Goal: Transaction & Acquisition: Obtain resource

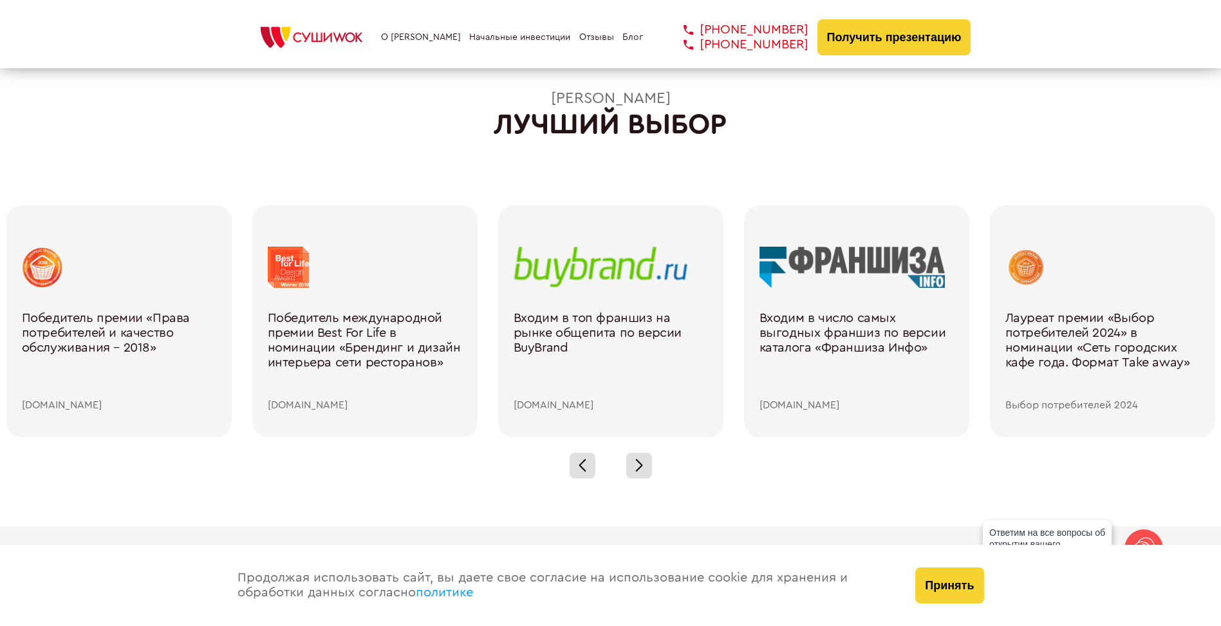
scroll to position [1759, 0]
click at [627, 458] on div at bounding box center [639, 464] width 26 height 26
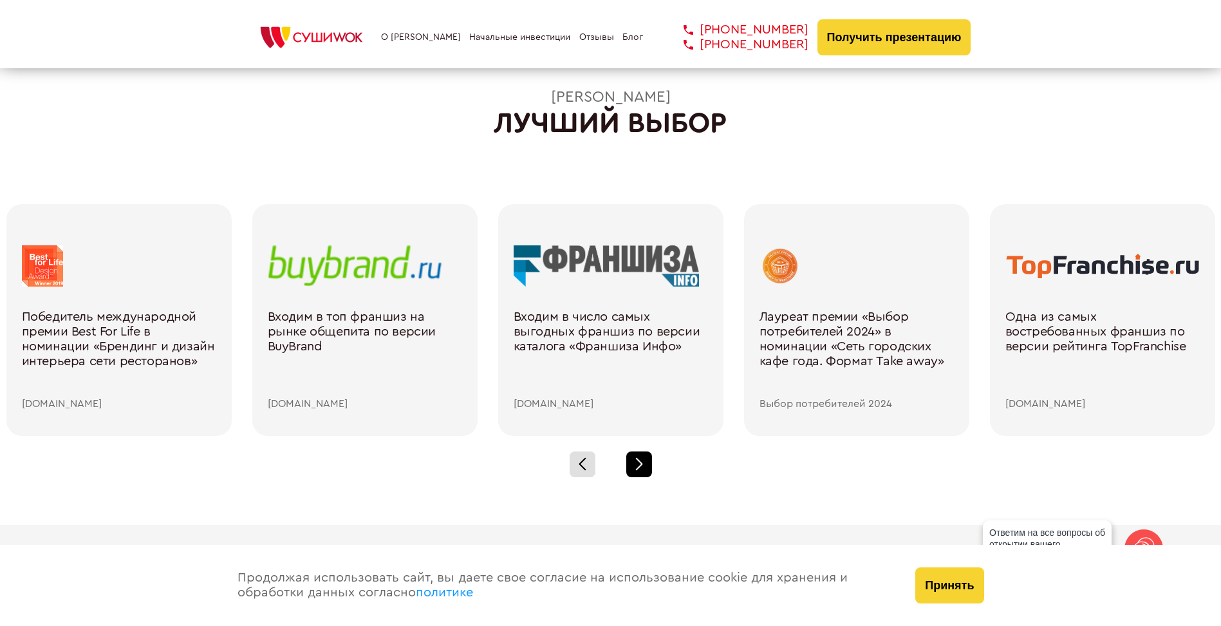
click at [627, 458] on div at bounding box center [639, 464] width 26 height 26
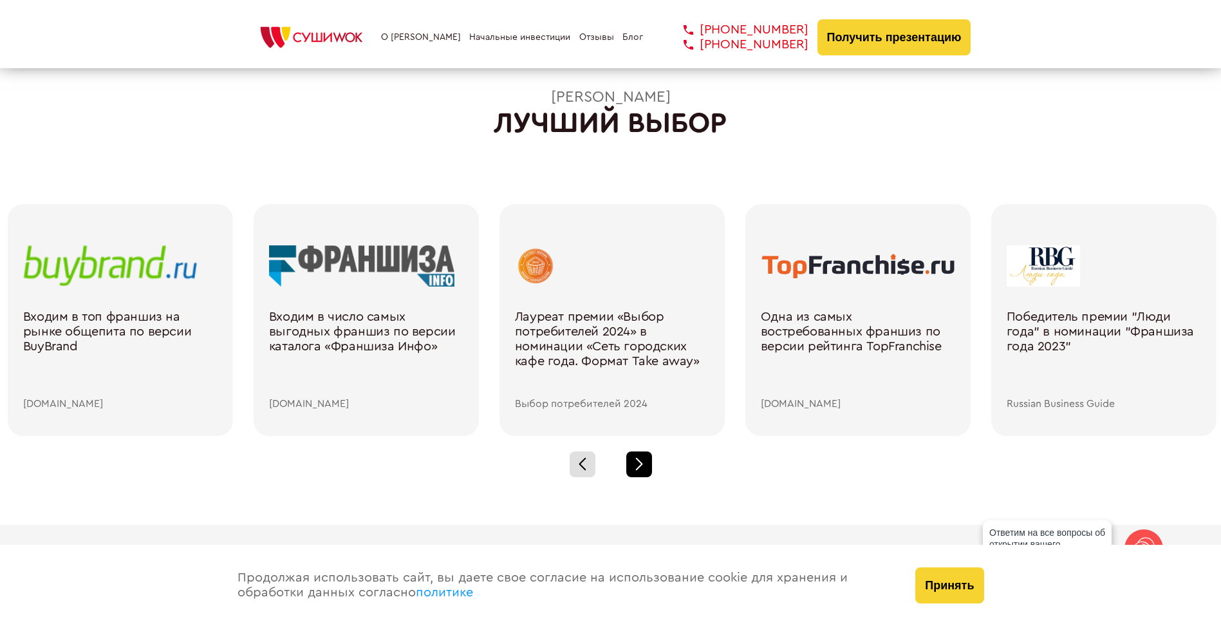
click at [627, 458] on div at bounding box center [639, 464] width 26 height 26
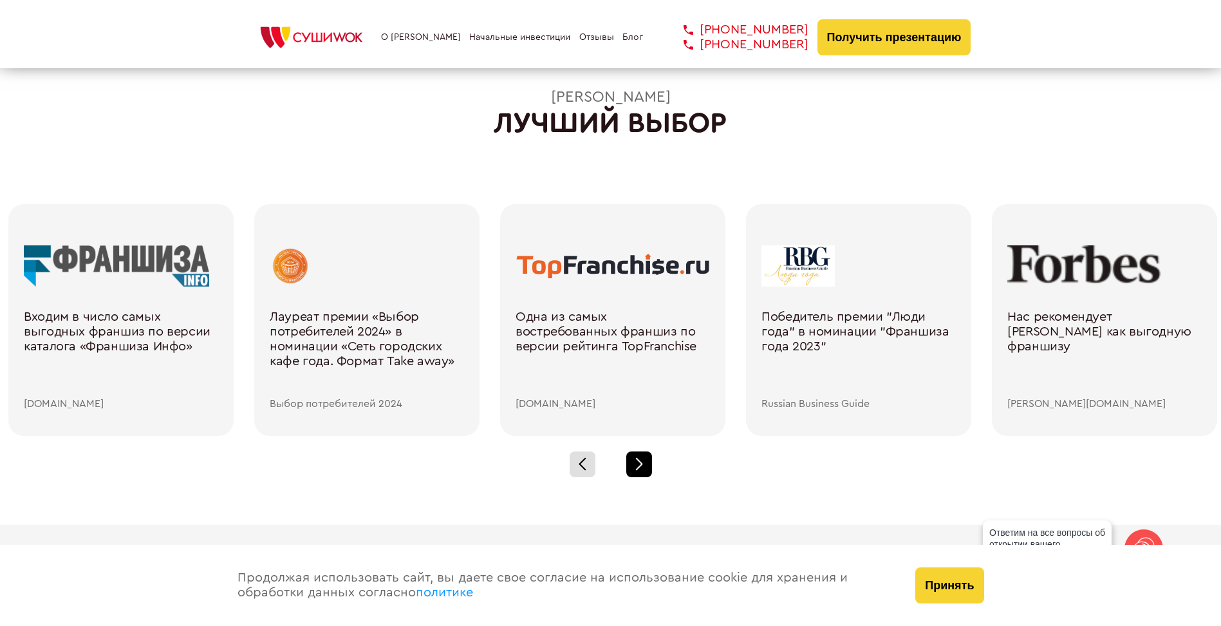
click at [627, 458] on div at bounding box center [639, 464] width 26 height 26
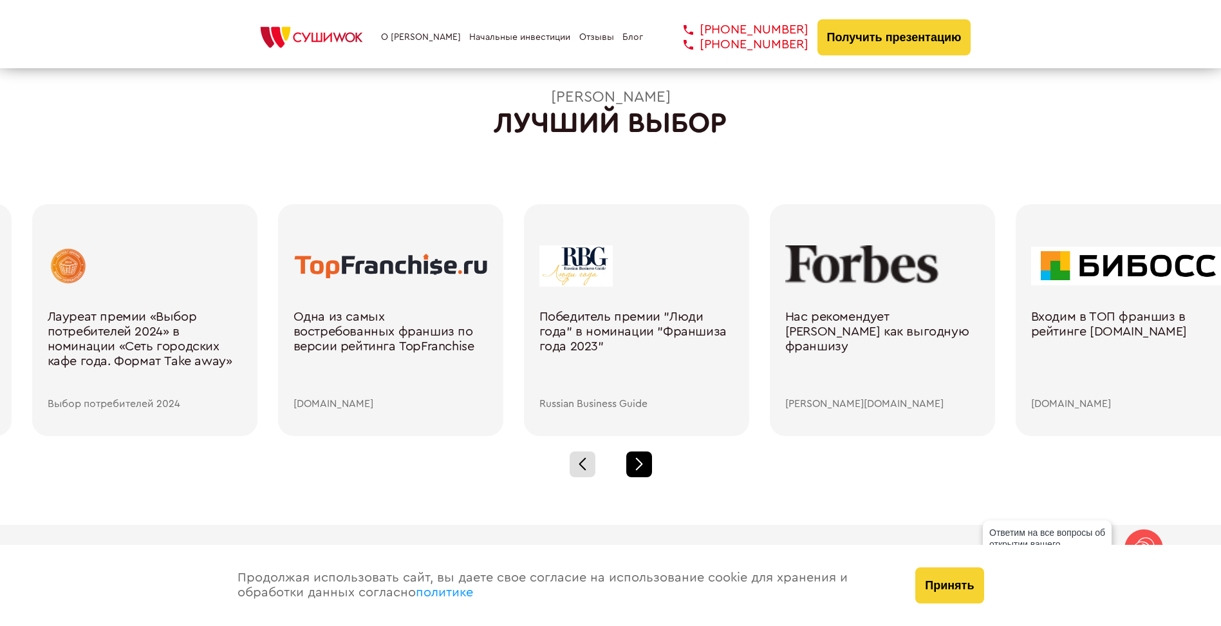
click at [627, 458] on div at bounding box center [639, 464] width 26 height 26
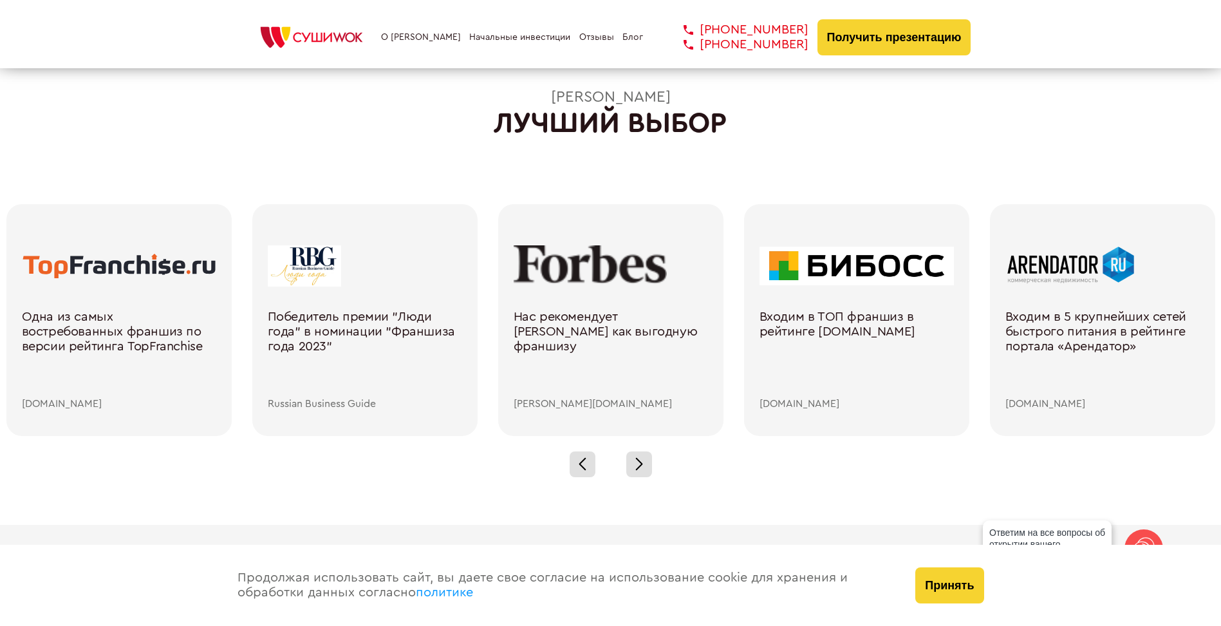
click at [601, 337] on div "Нас рекомендует [PERSON_NAME] как выгодную франшизу" at bounding box center [611, 354] width 194 height 89
click at [578, 328] on div "Нас рекомендует [PERSON_NAME] как выгодную франшизу" at bounding box center [611, 354] width 194 height 89
click at [592, 339] on div "Нас рекомендует [PERSON_NAME] как выгодную франшизу" at bounding box center [611, 354] width 194 height 89
click at [592, 331] on div "Нас рекомендует [PERSON_NAME] как выгодную франшизу" at bounding box center [611, 354] width 194 height 89
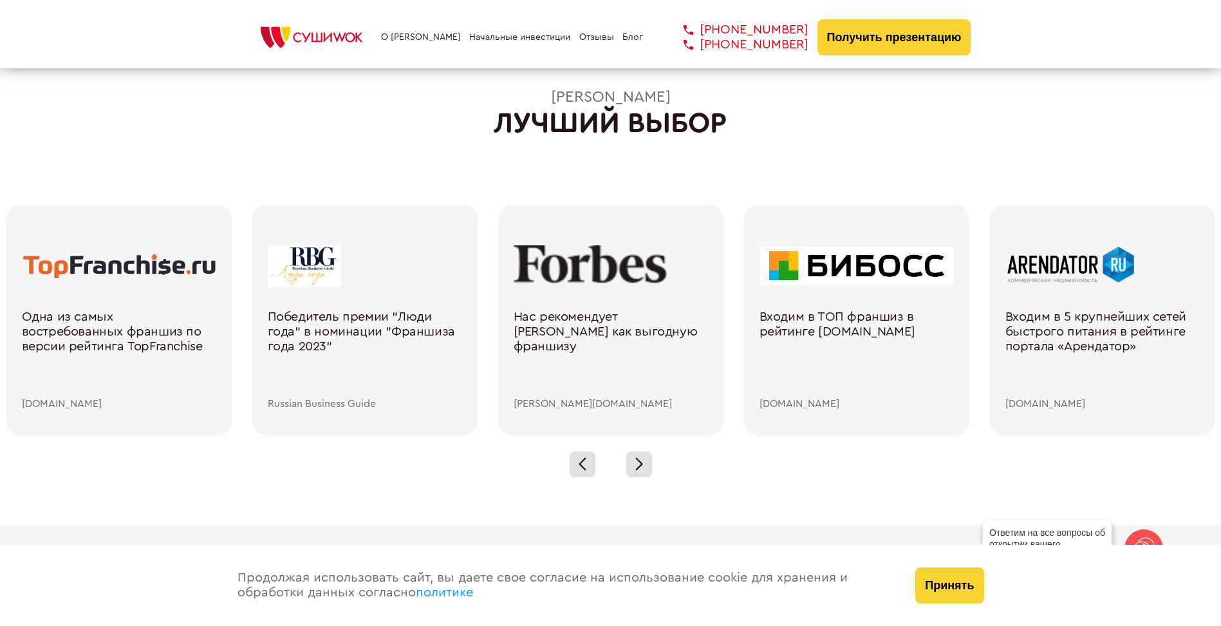
drag, startPoint x: 592, startPoint y: 331, endPoint x: 534, endPoint y: 328, distance: 58.7
click at [534, 328] on div "Нас рекомендует [PERSON_NAME] как выгодную франшизу" at bounding box center [611, 354] width 194 height 89
click at [548, 406] on div "[PERSON_NAME][DOMAIN_NAME]" at bounding box center [611, 404] width 194 height 12
click at [328, 406] on div "Russian Business Guide" at bounding box center [365, 404] width 194 height 12
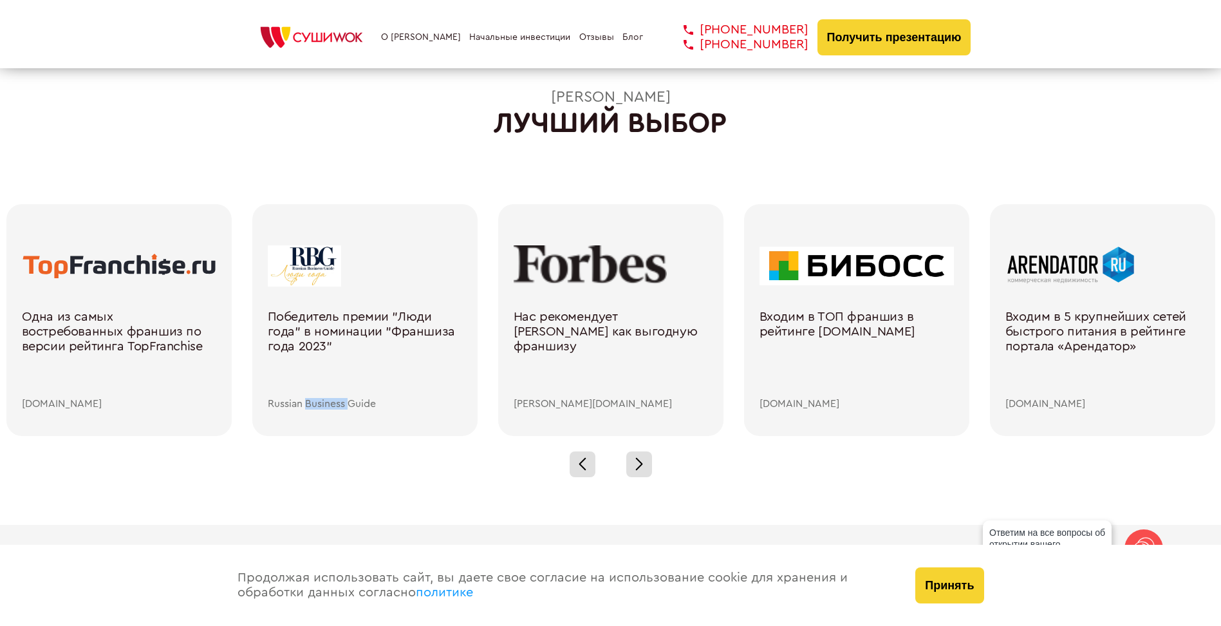
click at [328, 406] on div "Russian Business Guide" at bounding box center [365, 404] width 194 height 12
drag, startPoint x: 328, startPoint y: 406, endPoint x: 416, endPoint y: 414, distance: 89.2
click at [416, 414] on div "Победитель премии "Люди года" в номинации "Франшиза года 2023" Russian Business…" at bounding box center [364, 320] width 225 height 232
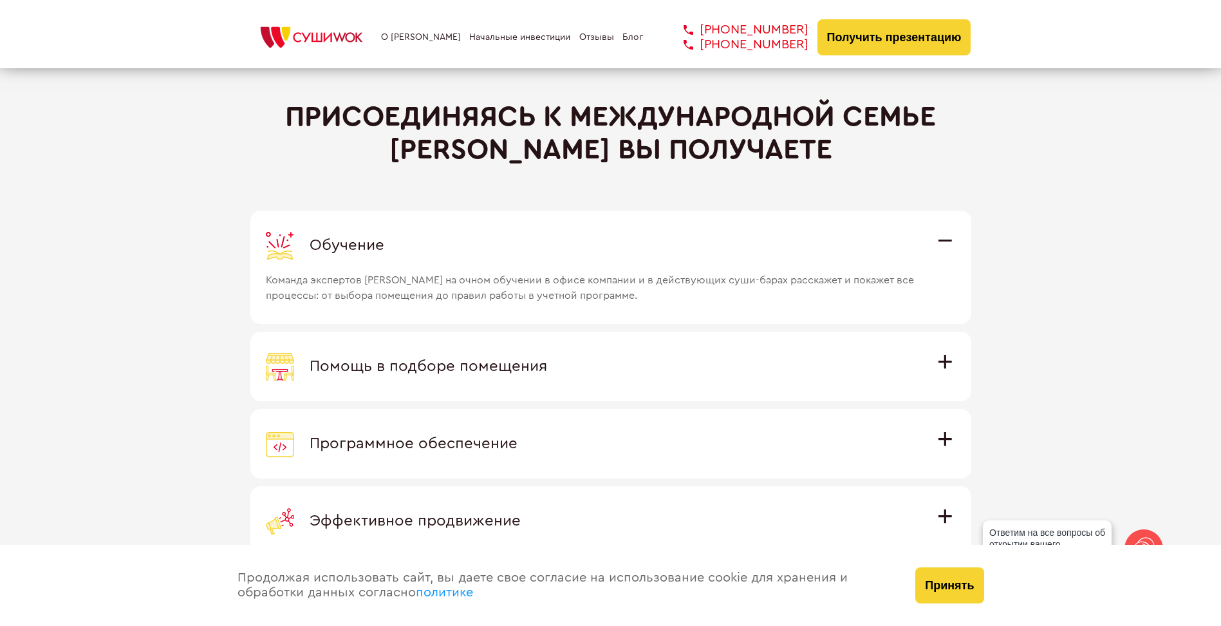
scroll to position [3519, 0]
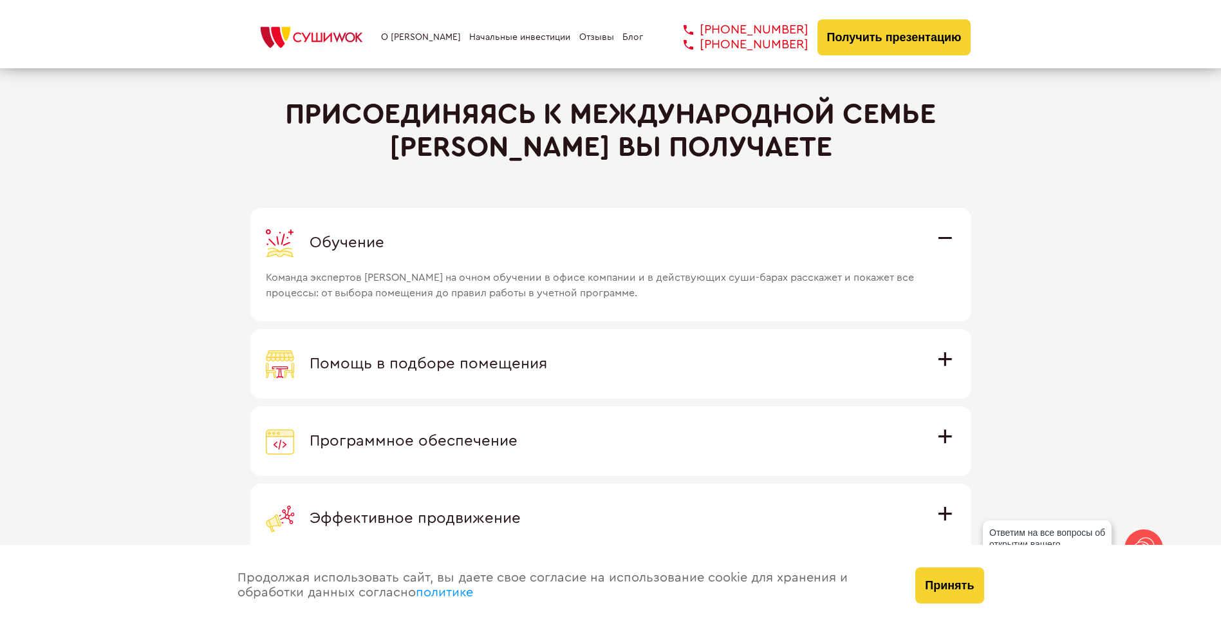
click at [404, 433] on span "Программное обеспечение" at bounding box center [414, 440] width 208 height 15
click at [0, 0] on input "Программное обеспечение Программное обеспечение разработано специально для Суши…" at bounding box center [0, 0] width 0 height 0
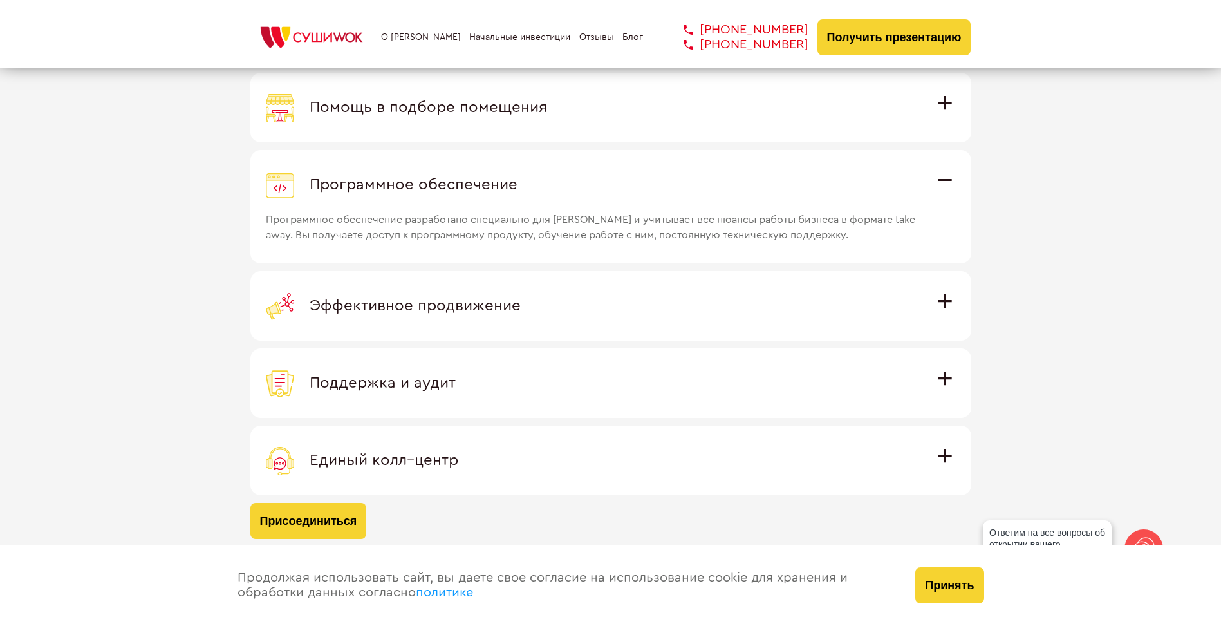
scroll to position [3733, 0]
click at [409, 459] on span "Единый колл–центр" at bounding box center [384, 458] width 149 height 15
click at [0, 0] on input "Единый колл–центр Полностью интегрирован с программным обеспечением: вы не проп…" at bounding box center [0, 0] width 0 height 0
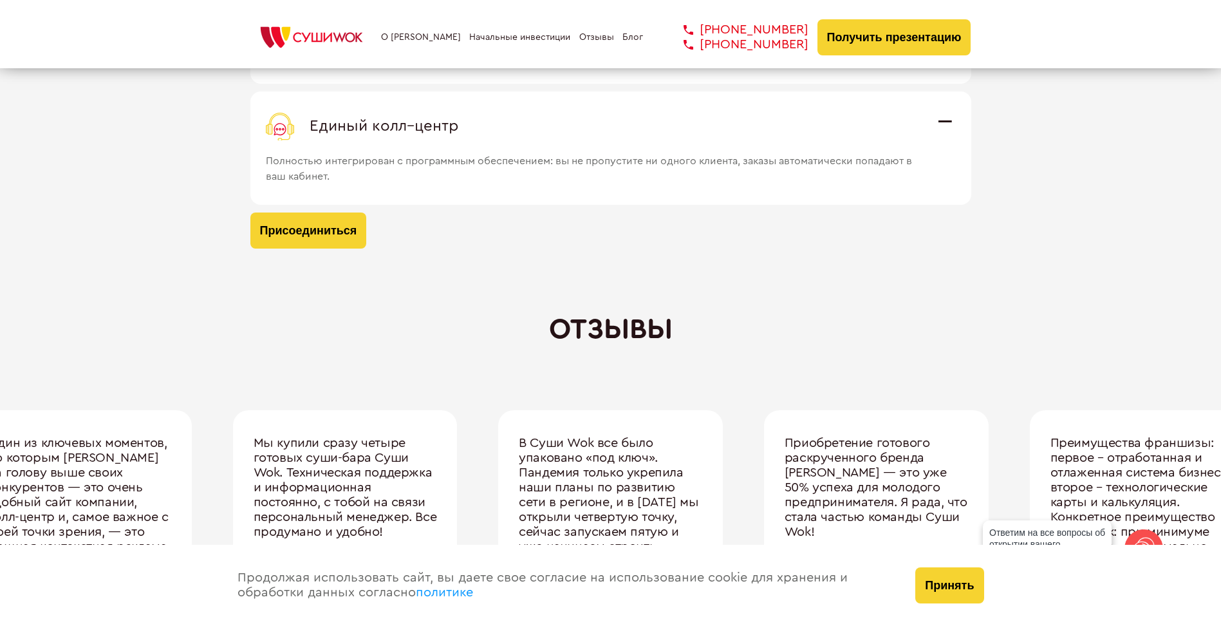
scroll to position [4034, 0]
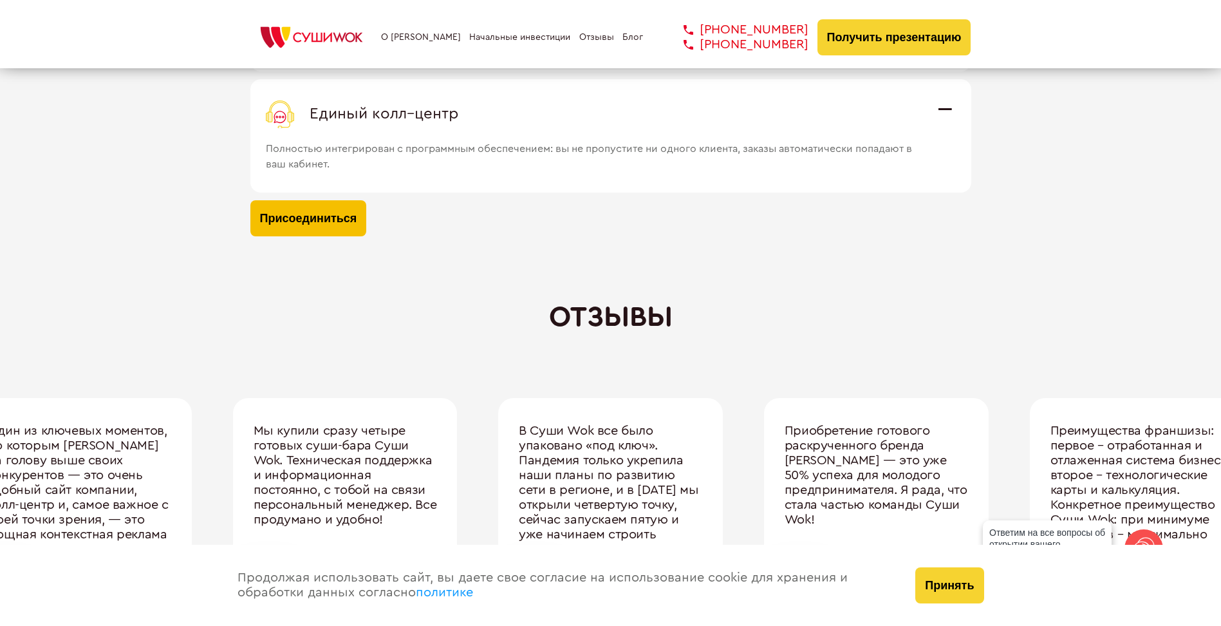
click at [333, 209] on button "Присоединиться" at bounding box center [308, 218] width 117 height 36
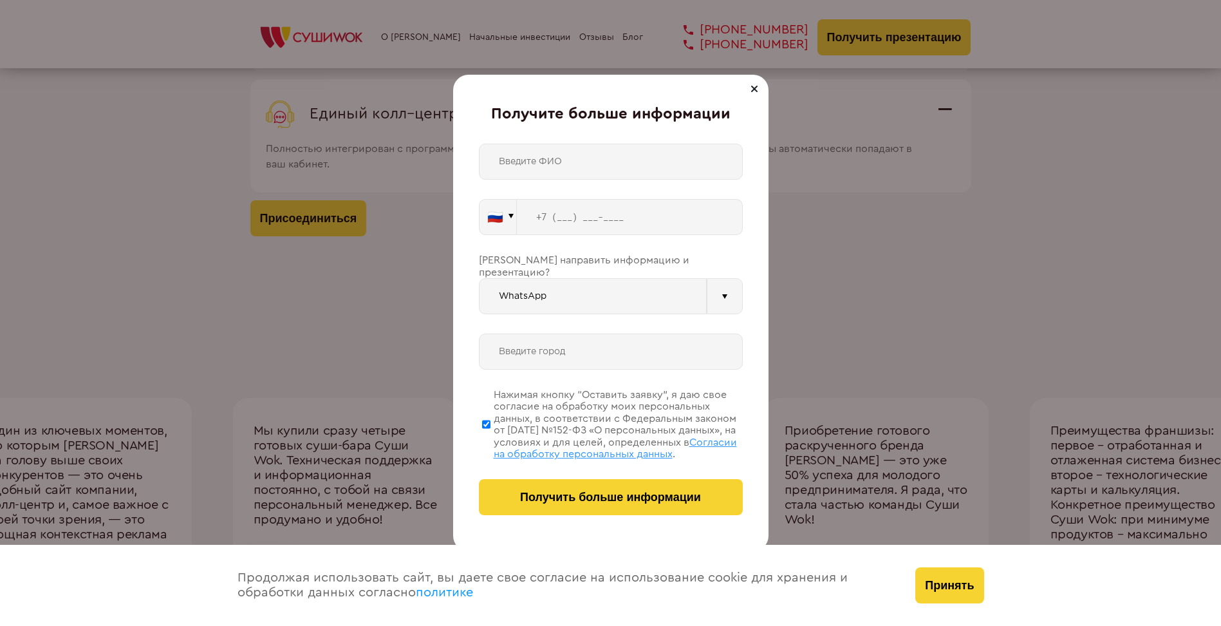
click at [705, 337] on input "text" at bounding box center [611, 351] width 264 height 36
click at [727, 283] on div at bounding box center [725, 296] width 36 height 36
click at [598, 220] on input "tel" at bounding box center [630, 217] width 226 height 36
click at [557, 172] on input "text" at bounding box center [611, 162] width 264 height 36
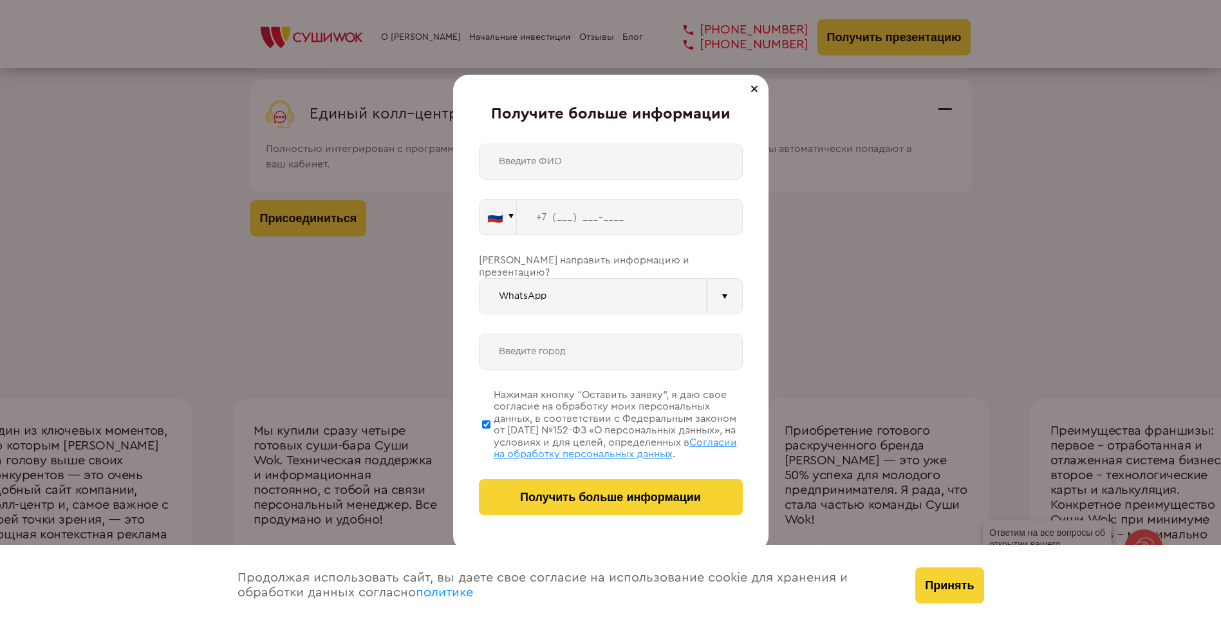
click at [532, 333] on input "text" at bounding box center [611, 351] width 264 height 36
click at [756, 91] on div at bounding box center [754, 88] width 15 height 15
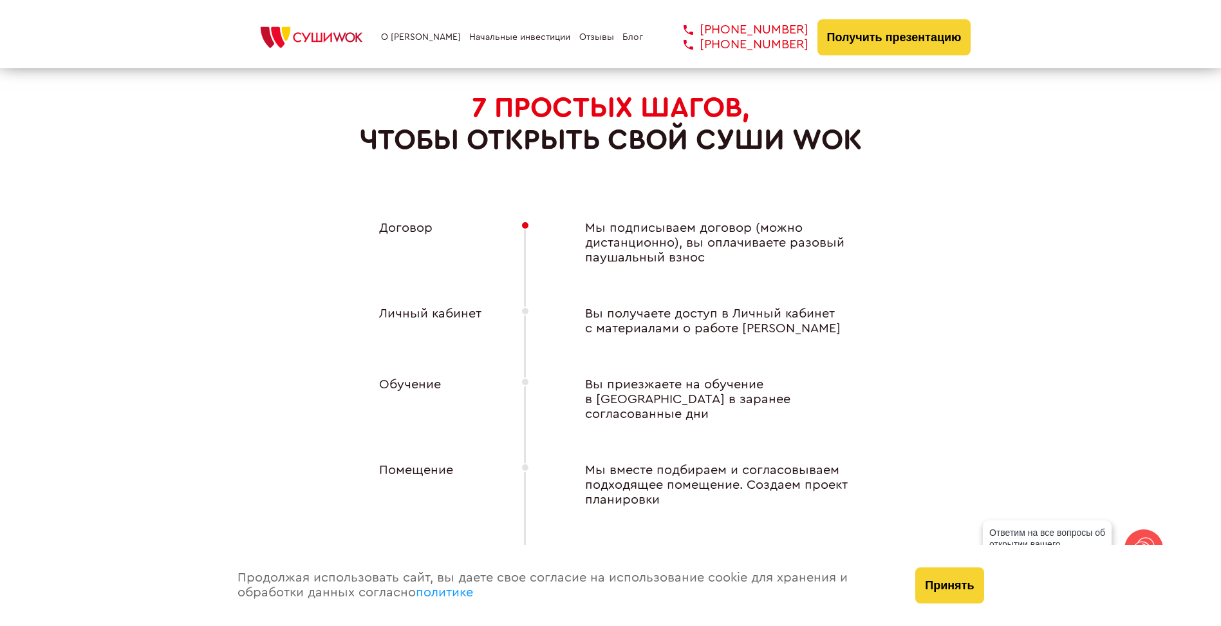
scroll to position [4849, 0]
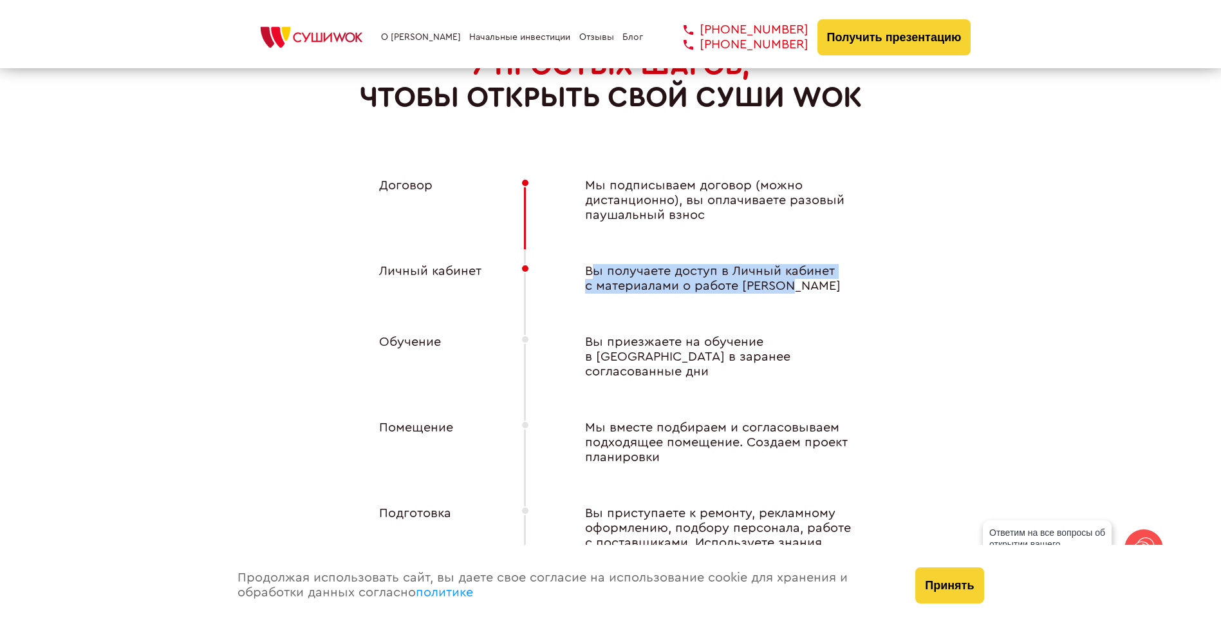
drag, startPoint x: 590, startPoint y: 268, endPoint x: 801, endPoint y: 289, distance: 212.1
click at [801, 289] on div "Вы получаете доступ в Личный кабинет с материалами о работе [PERSON_NAME]" at bounding box center [713, 279] width 309 height 30
click at [588, 274] on div "Вы получаете доступ в Личный кабинет с материалами о работе [PERSON_NAME]" at bounding box center [713, 279] width 309 height 30
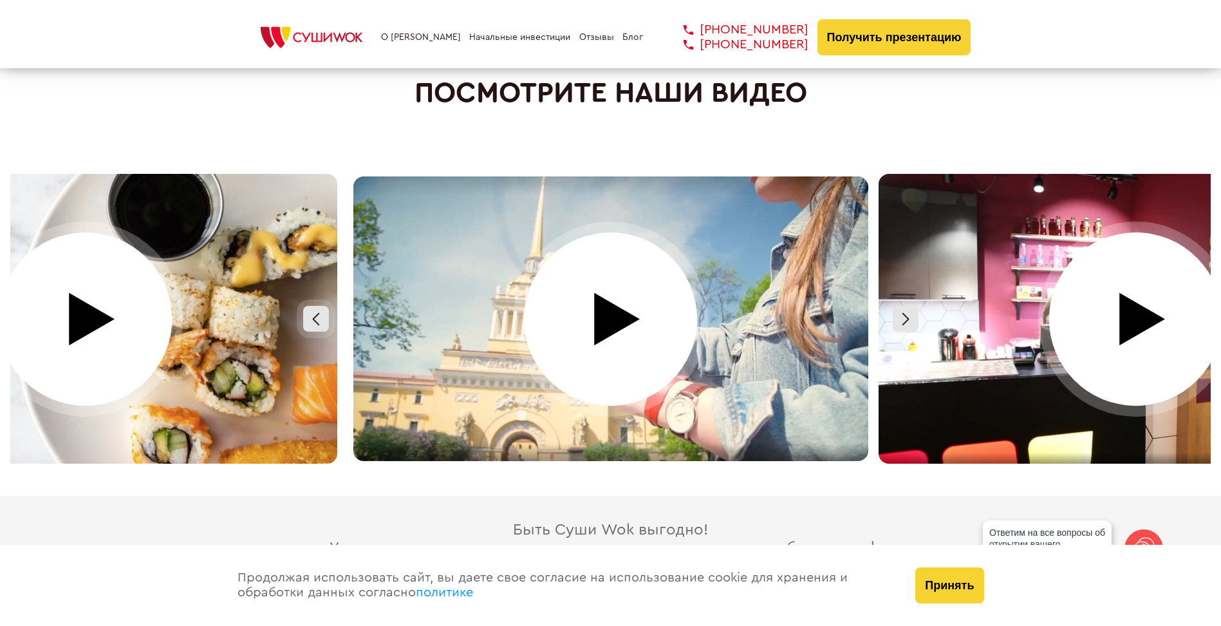
scroll to position [5665, 0]
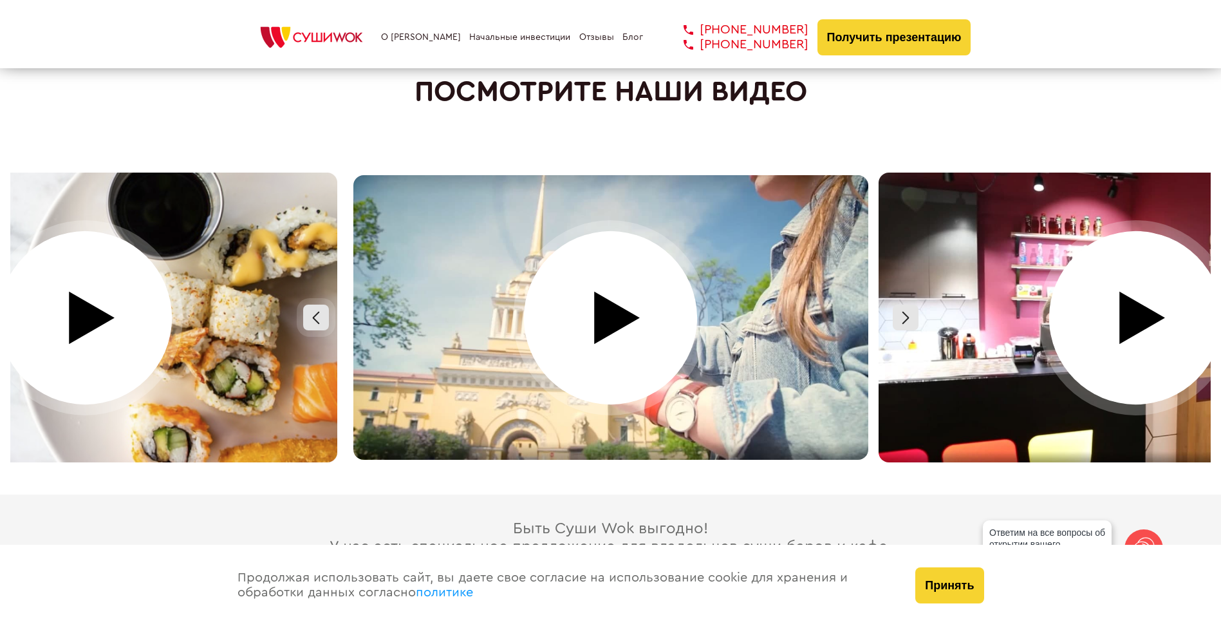
click at [599, 322] on div at bounding box center [610, 318] width 525 height 290
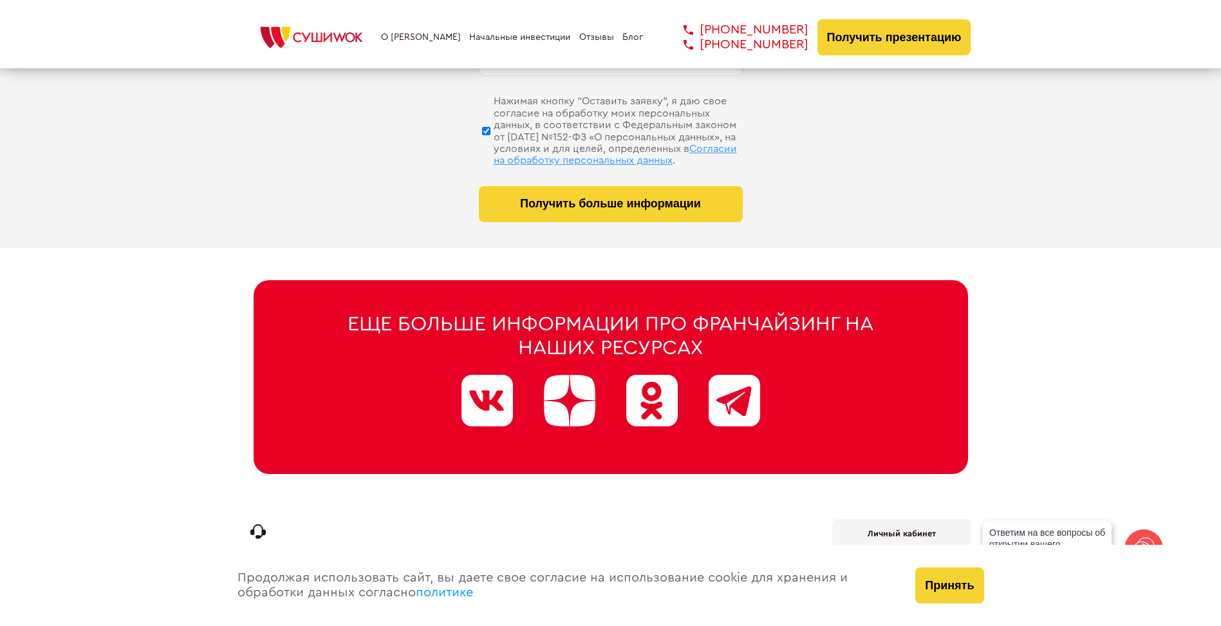
scroll to position [6489, 0]
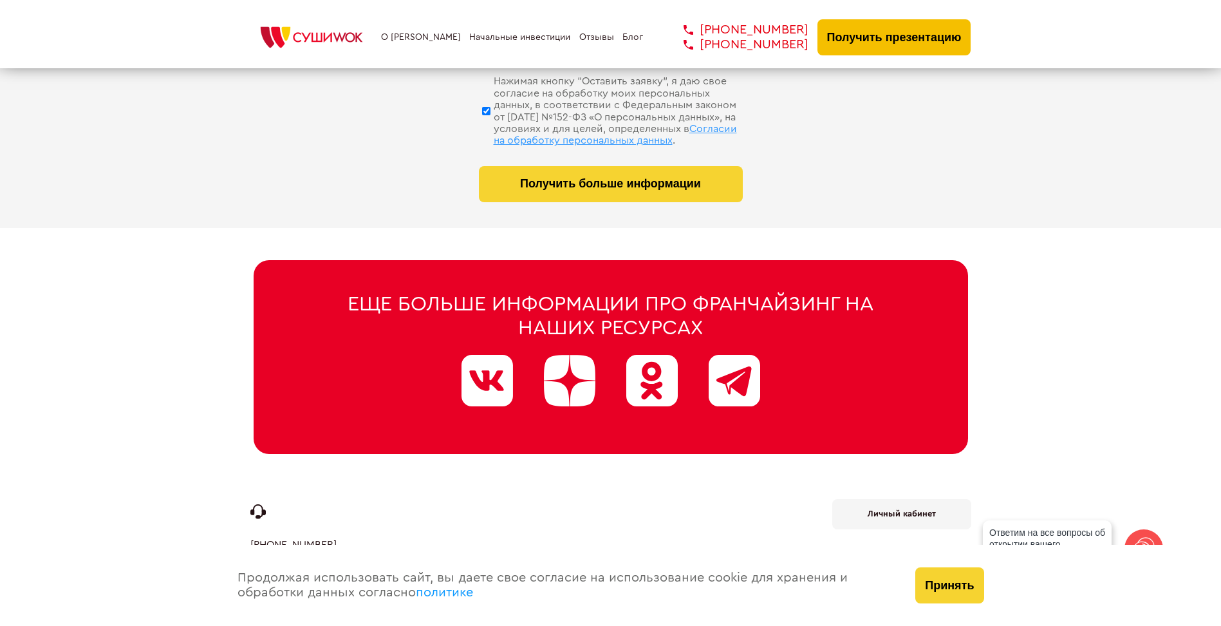
click at [904, 33] on button "Получить презентацию" at bounding box center [895, 37] width 154 height 36
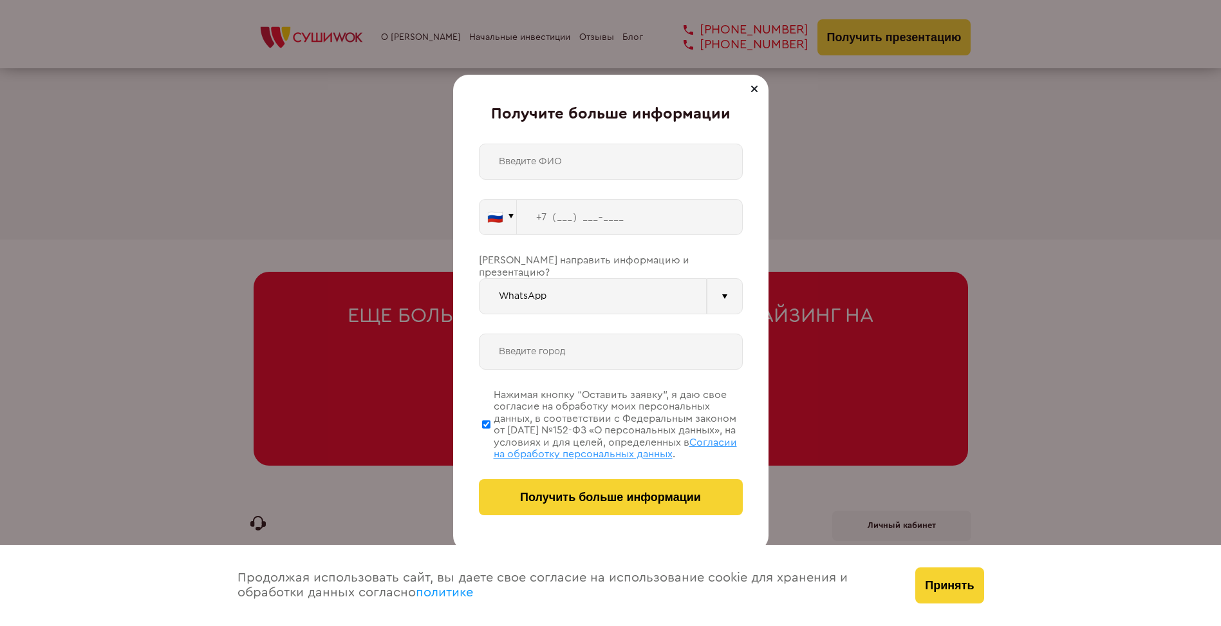
scroll to position [6404, 0]
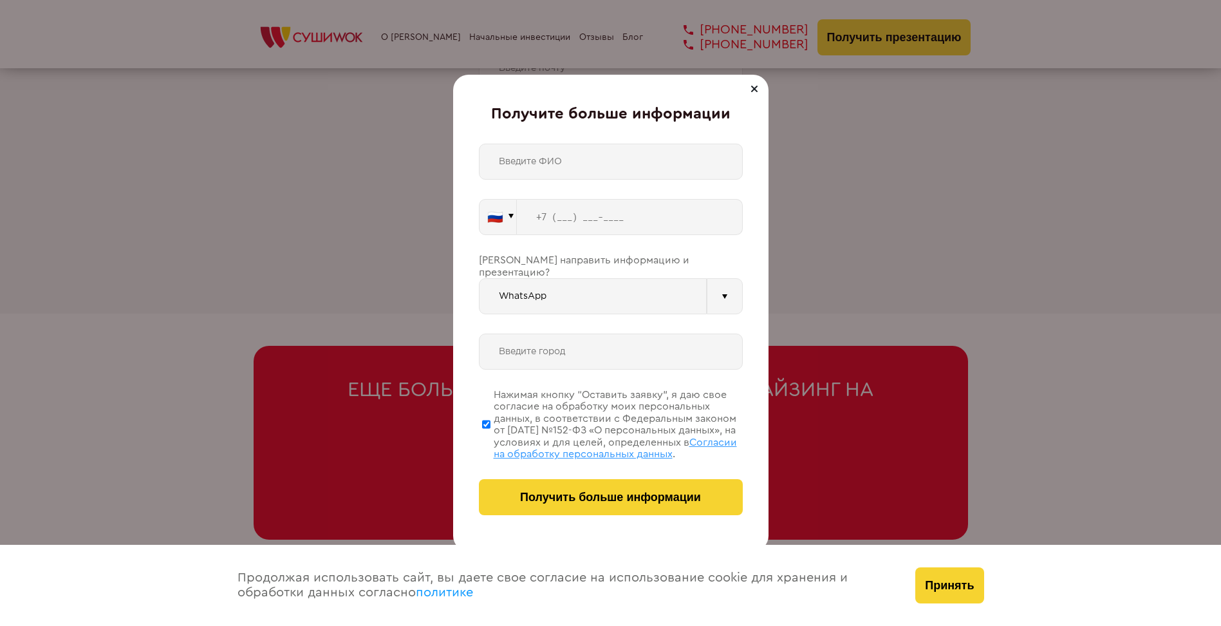
click at [752, 90] on div at bounding box center [754, 88] width 15 height 15
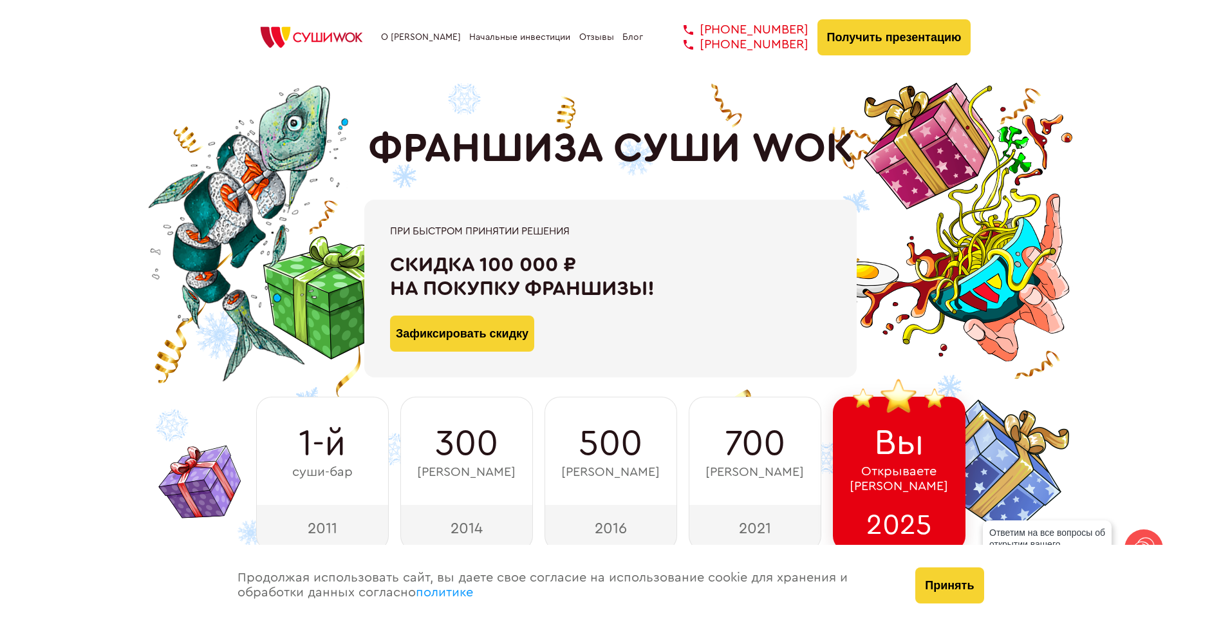
scroll to position [0, 0]
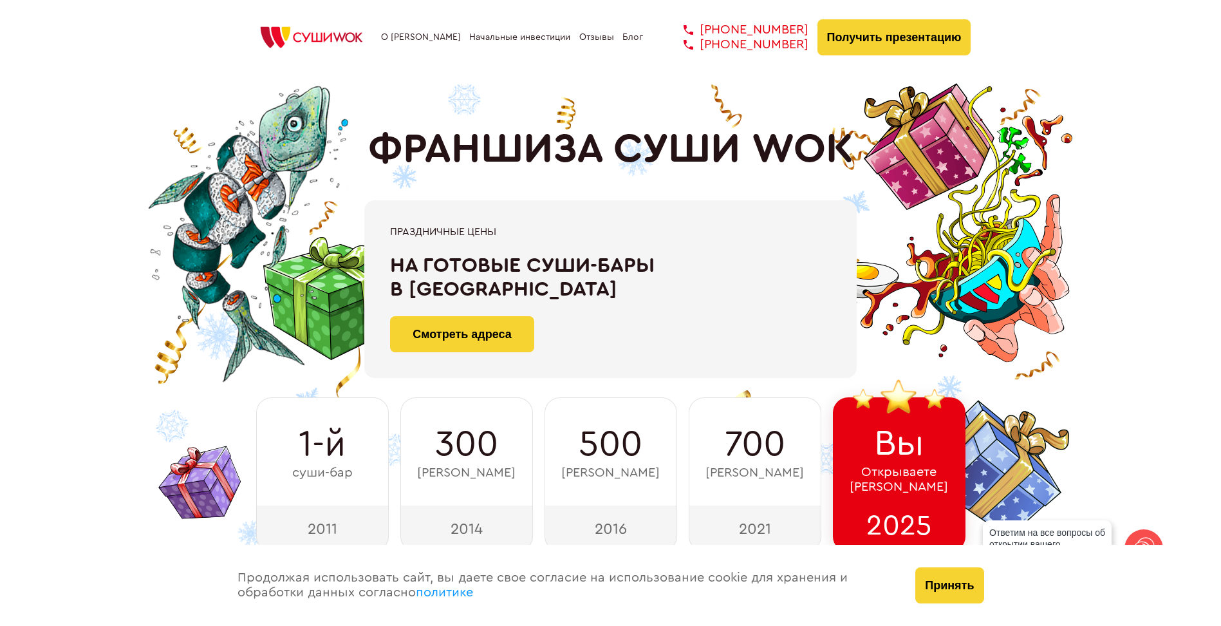
click at [416, 37] on link "О [PERSON_NAME]" at bounding box center [421, 37] width 80 height 10
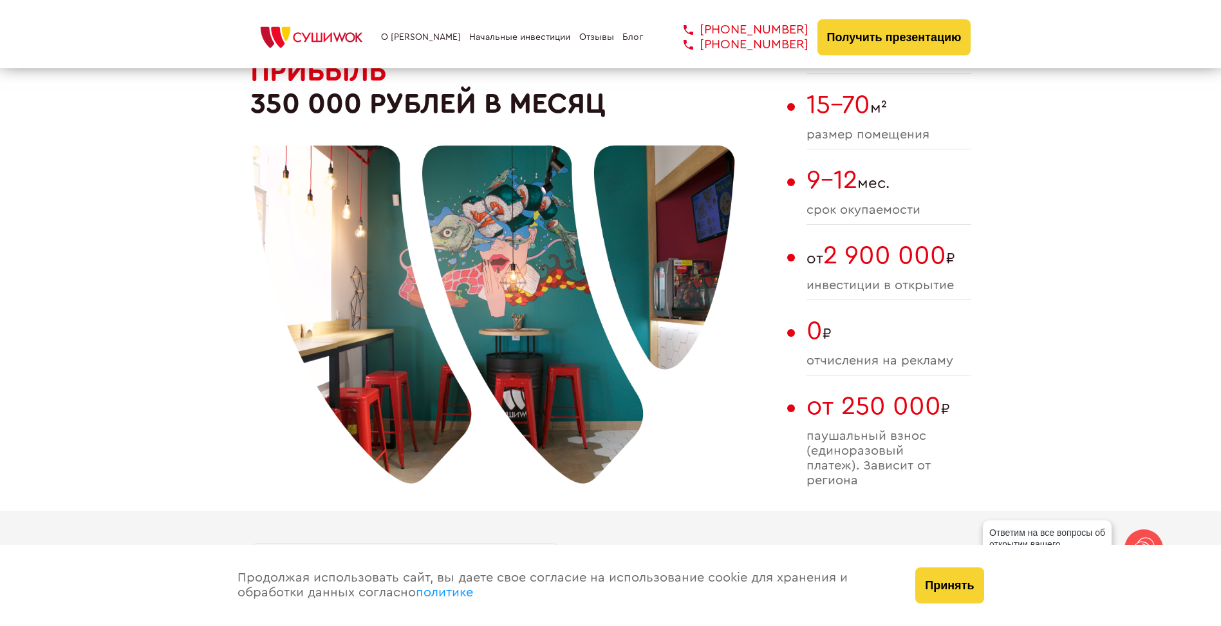
click at [479, 39] on link "Начальные инвестиции" at bounding box center [519, 37] width 101 height 10
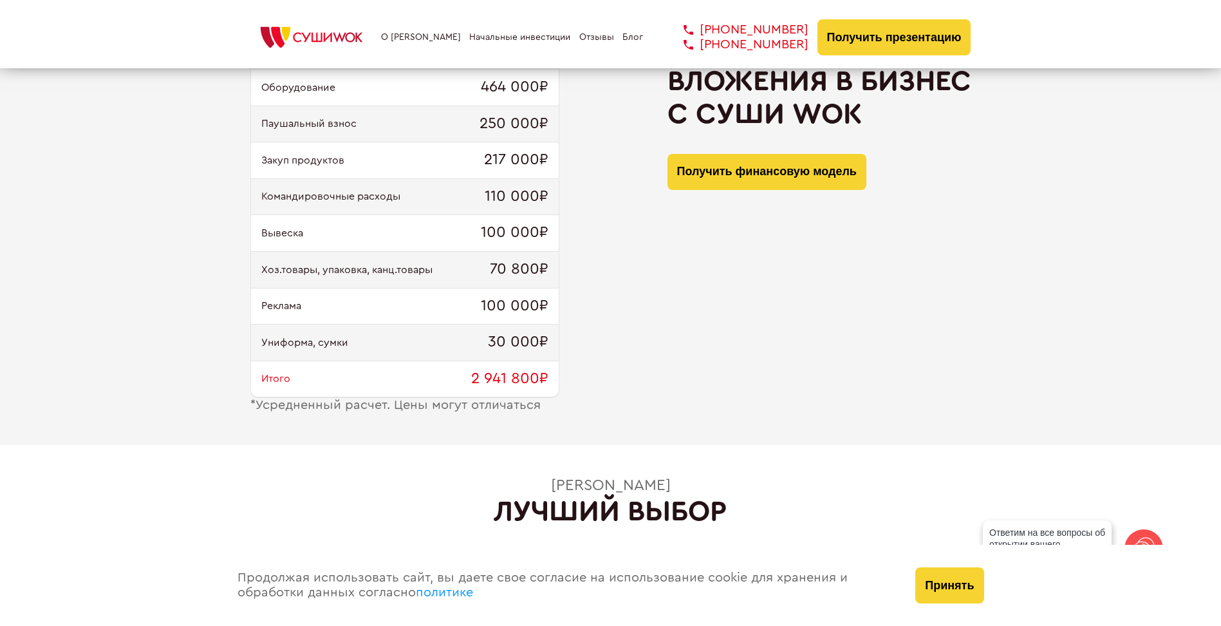
click at [586, 39] on link "Отзывы" at bounding box center [596, 37] width 35 height 10
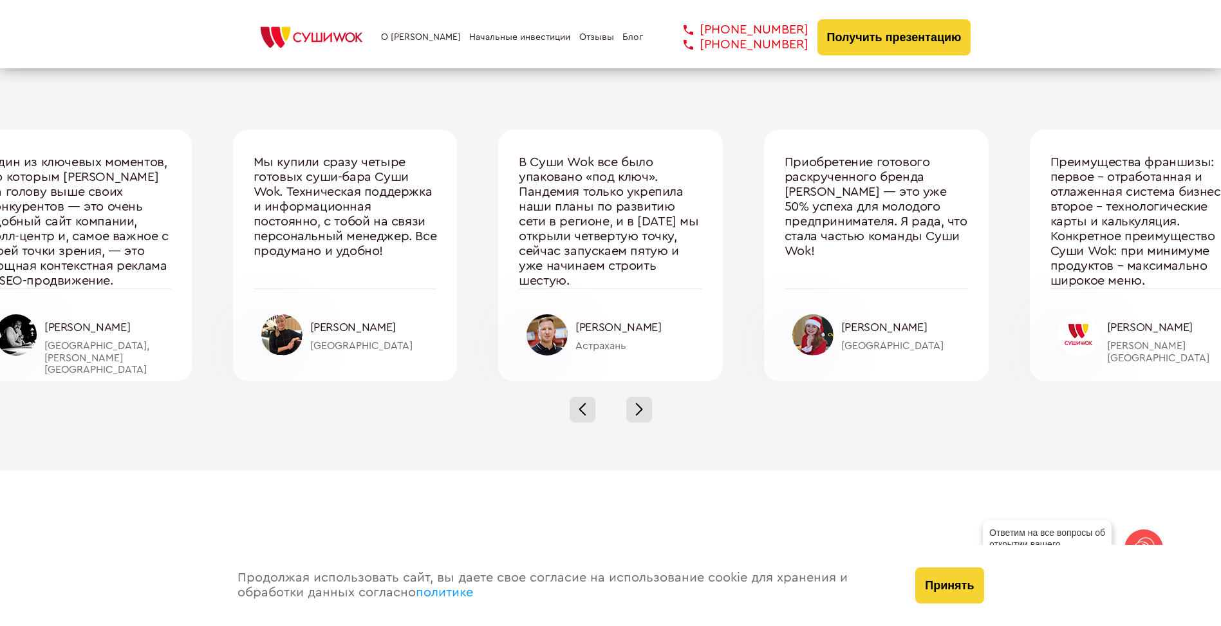
click at [630, 39] on link "Блог" at bounding box center [632, 37] width 21 height 10
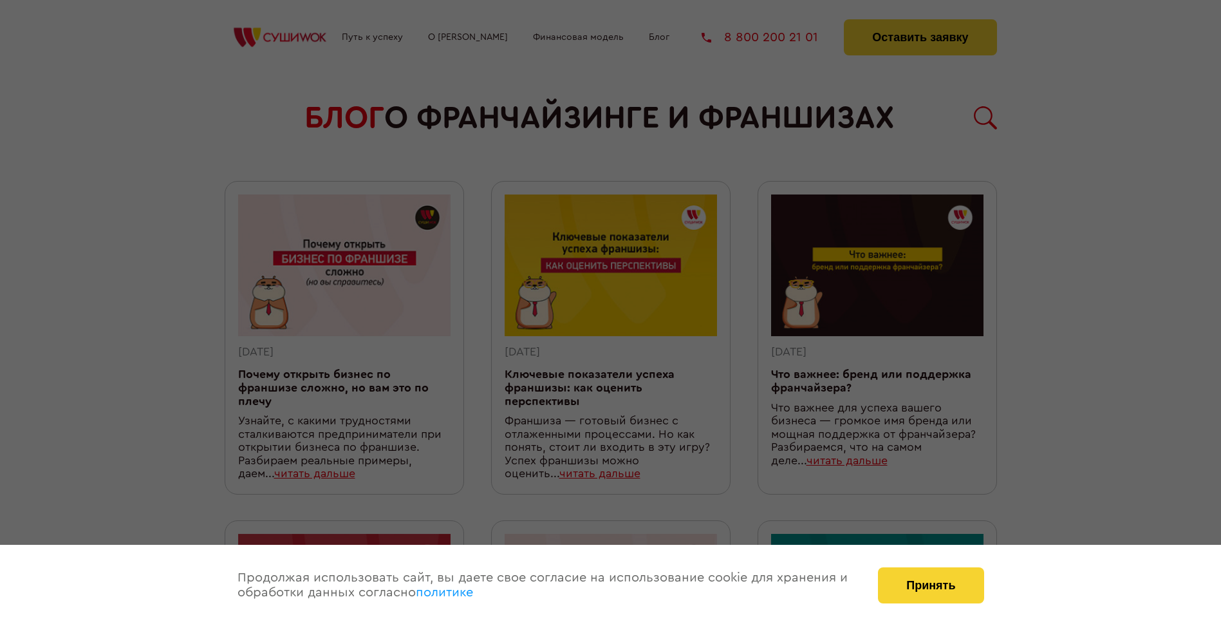
click at [1039, 162] on div at bounding box center [610, 313] width 1221 height 626
click at [1087, 409] on div at bounding box center [610, 313] width 1221 height 626
click at [933, 570] on button "Принять" at bounding box center [931, 585] width 106 height 36
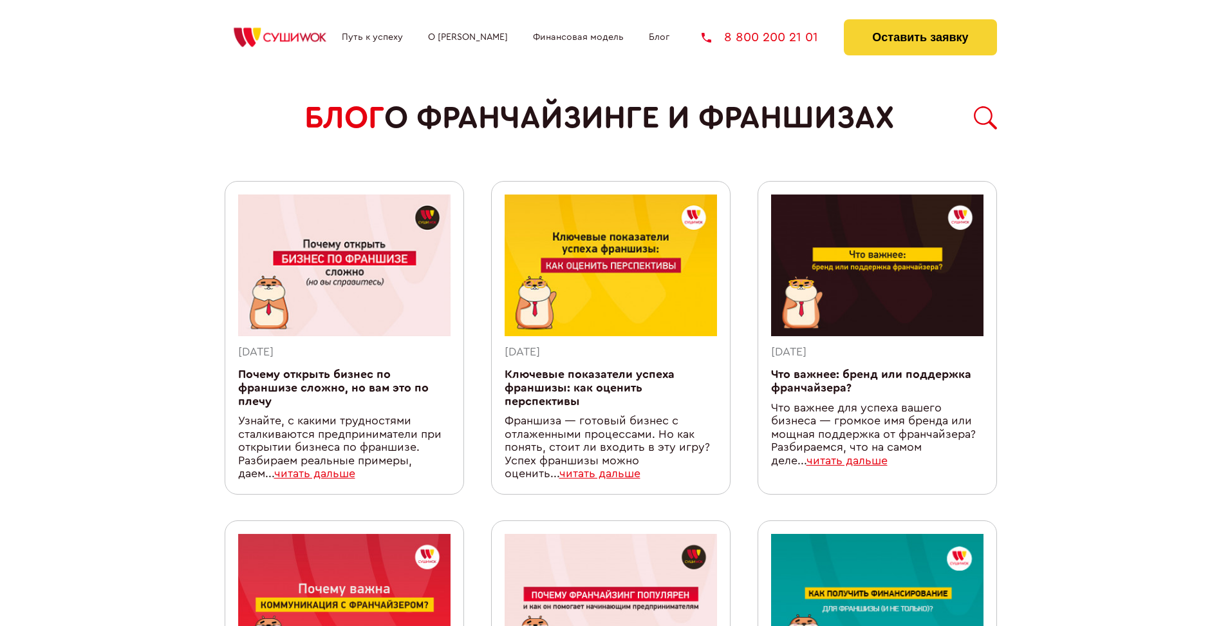
click at [552, 39] on link "Финансовая модель" at bounding box center [578, 37] width 91 height 10
click at [459, 42] on link "О [PERSON_NAME]" at bounding box center [468, 37] width 80 height 10
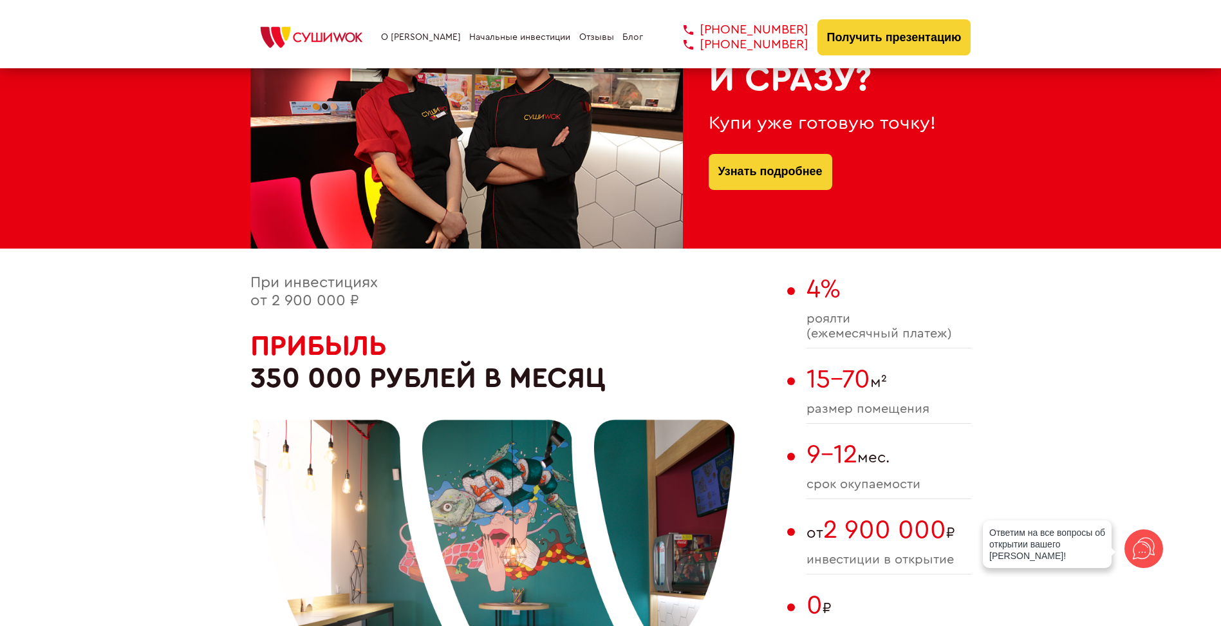
scroll to position [601, 0]
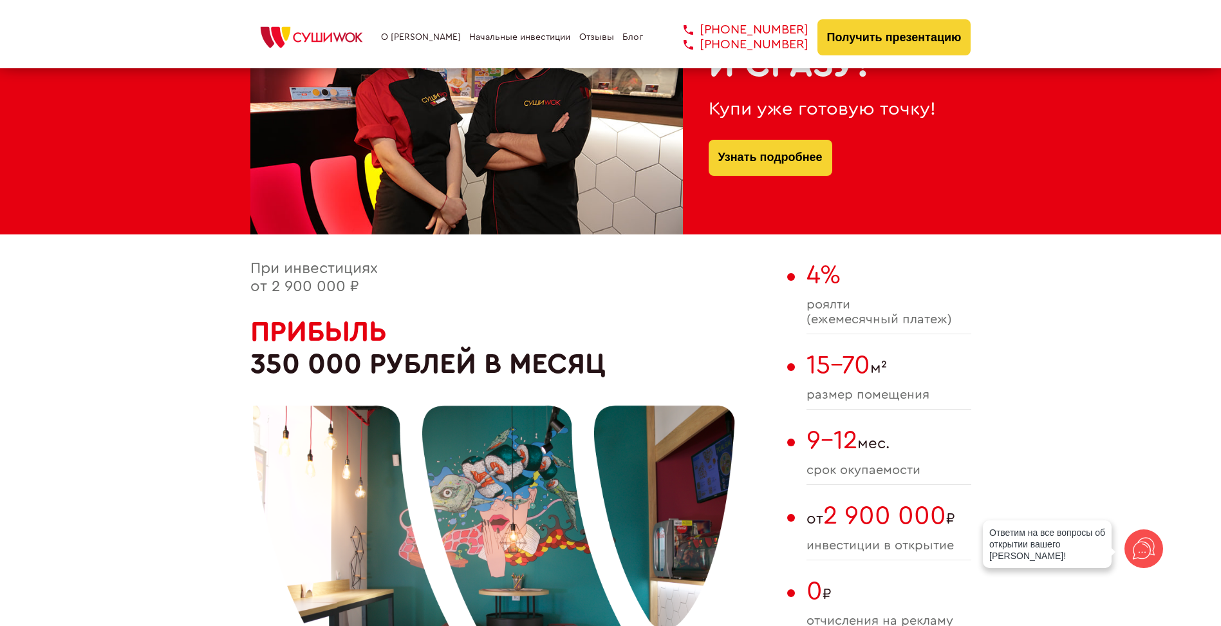
click at [1135, 552] on icon at bounding box center [1143, 548] width 31 height 31
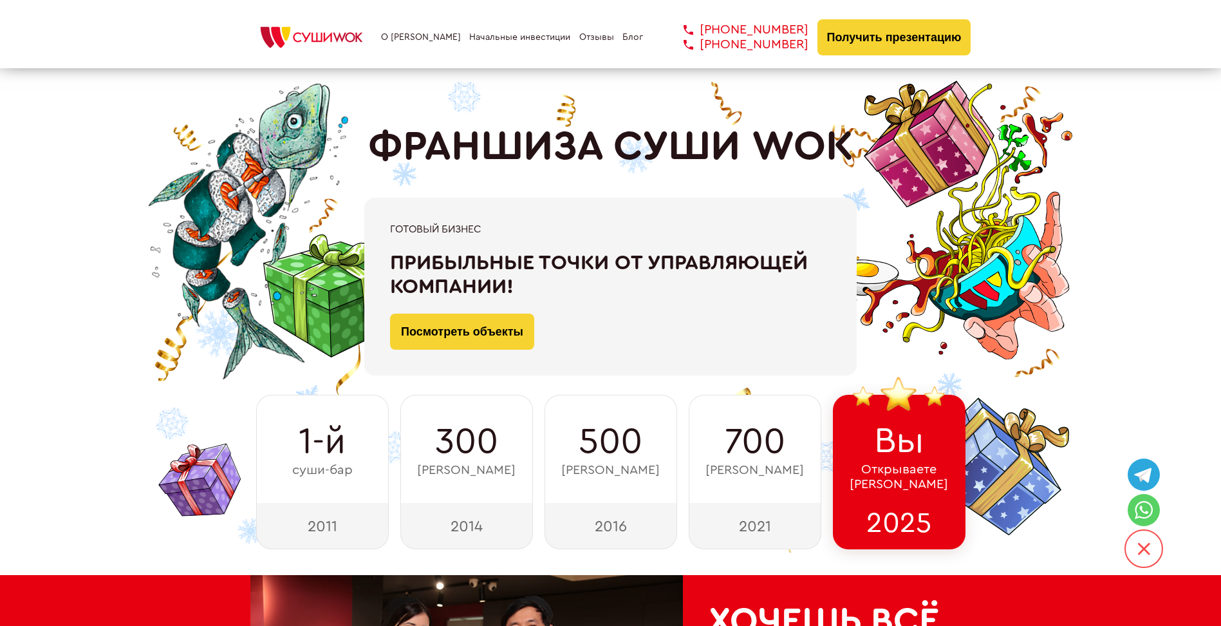
scroll to position [0, 0]
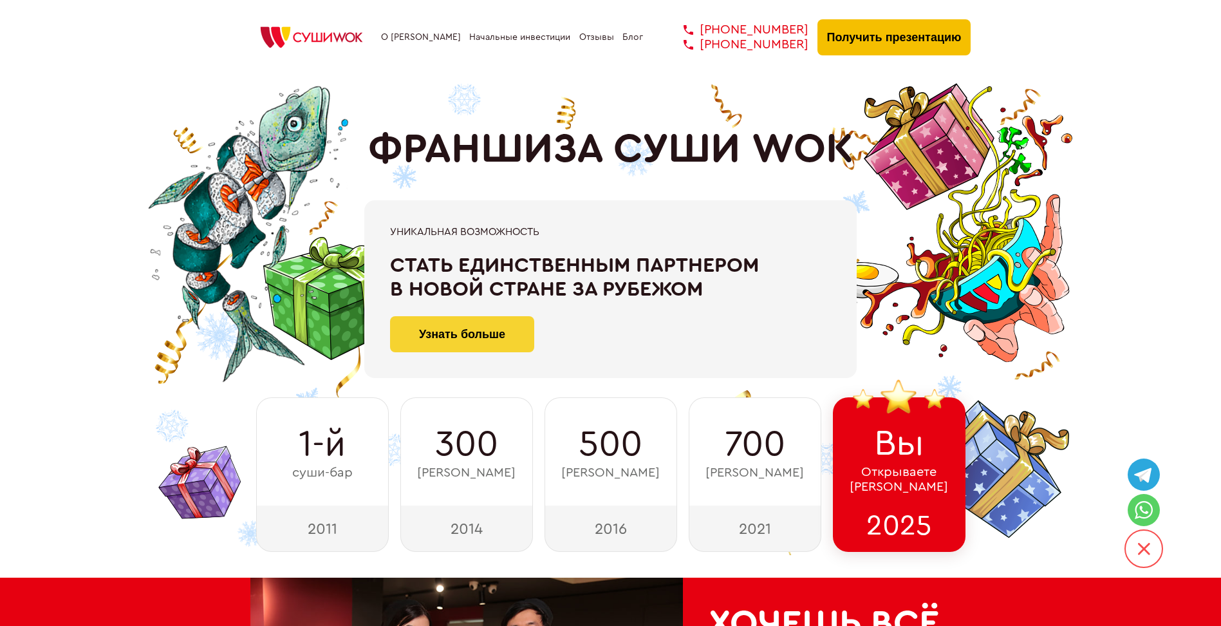
click at [873, 41] on button "Получить презентацию" at bounding box center [895, 37] width 154 height 36
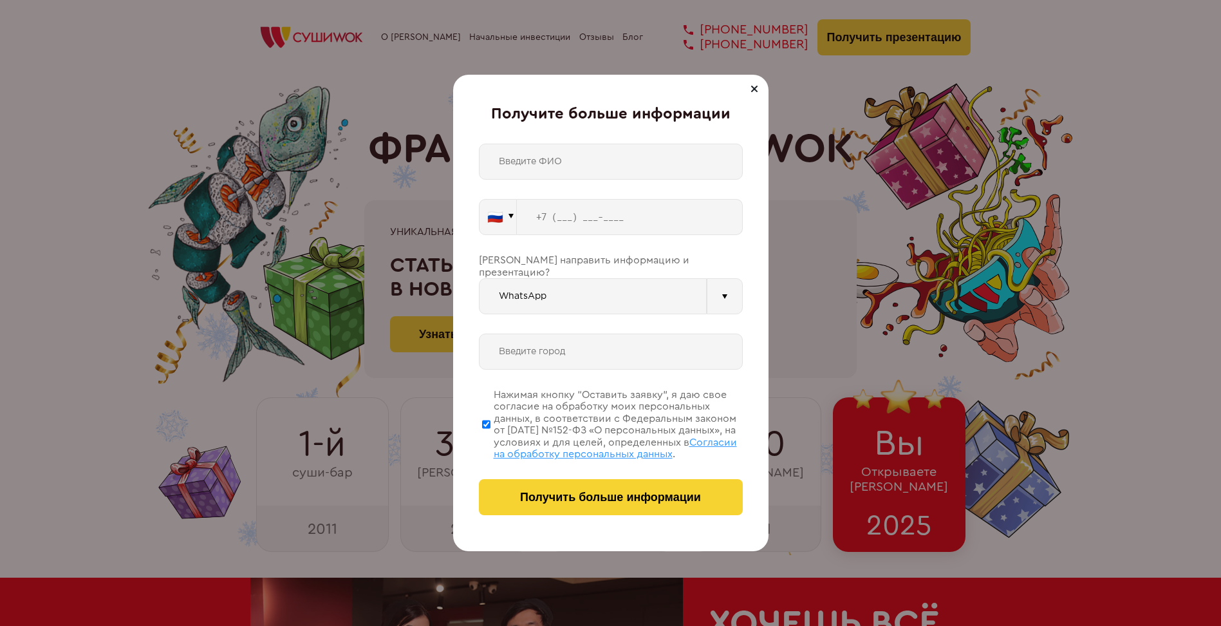
click at [567, 158] on input "text" at bounding box center [611, 162] width 264 height 36
click at [561, 208] on input "tel" at bounding box center [630, 217] width 226 height 36
click at [563, 280] on input "WhatsApp" at bounding box center [593, 296] width 228 height 36
click at [757, 84] on div at bounding box center [754, 88] width 15 height 15
